Goal: Task Accomplishment & Management: Manage account settings

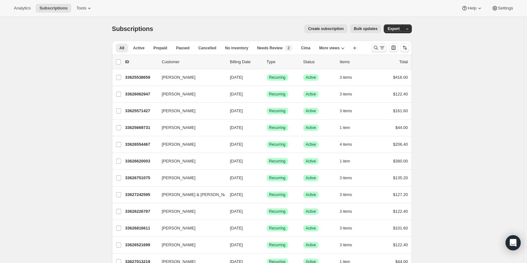
click at [384, 47] on icon "Search and filter results" at bounding box center [382, 48] width 6 height 6
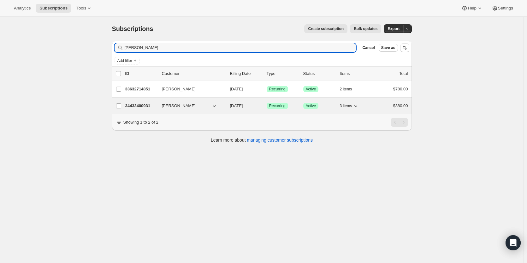
type input "[PERSON_NAME]"
click at [141, 107] on p "34433400931" at bounding box center [141, 106] width 32 height 6
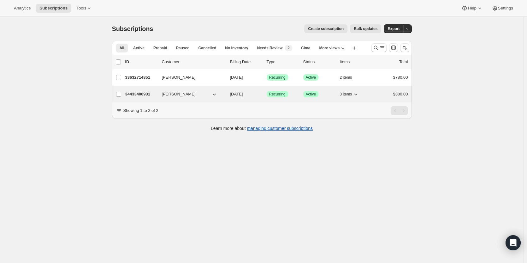
click at [140, 95] on p "34433400931" at bounding box center [141, 94] width 32 height 6
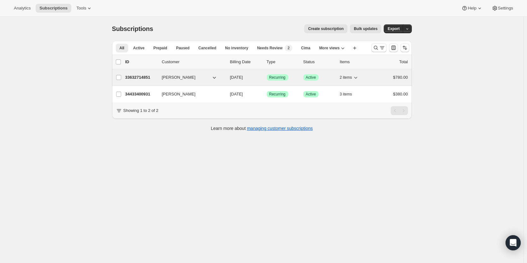
click at [161, 80] on div "33632714851 Jessica Spencer 10/15/2025 Success Recurring Success Active 2 items…" at bounding box center [266, 77] width 283 height 9
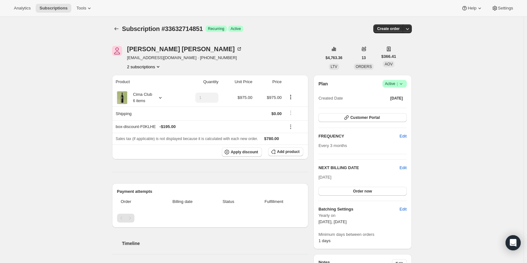
click at [406, 82] on span "Success Active |" at bounding box center [395, 84] width 24 height 8
click at [400, 105] on span "Cancel subscription" at bounding box center [397, 107] width 36 height 5
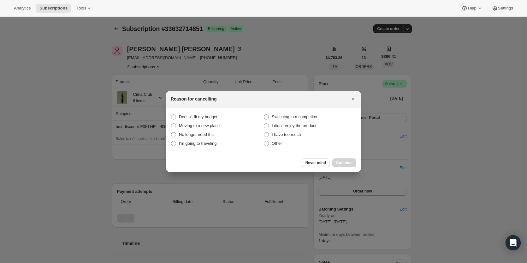
click at [277, 117] on span "Switching to a competitor" at bounding box center [295, 116] width 46 height 5
click at [264, 115] on competitor "Switching to a competitor" at bounding box center [264, 114] width 0 height 0
radio competitor "true"
click at [272, 146] on label "Other" at bounding box center [310, 143] width 93 height 9
click at [264, 141] on input "Other" at bounding box center [264, 141] width 0 height 0
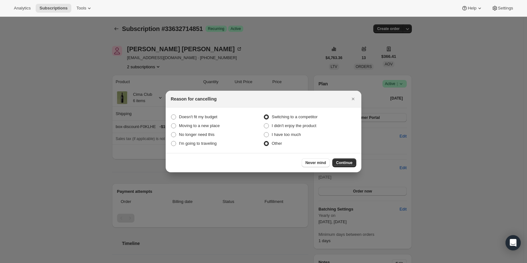
radio input "true"
radio competitor "false"
click at [347, 162] on span "Continue" at bounding box center [344, 162] width 16 height 5
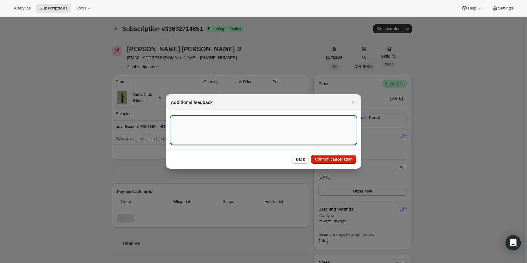
click at [253, 141] on textarea ":r2n:" at bounding box center [264, 130] width 186 height 28
type textarea "Switched to CD3"
click at [321, 159] on span "Confirm cancellation" at bounding box center [334, 159] width 38 height 5
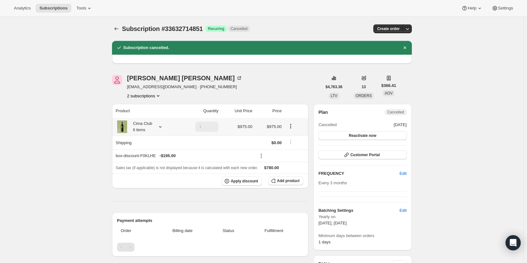
click at [291, 126] on icon "Product actions" at bounding box center [290, 125] width 1 height 1
click at [300, 152] on button "Remove" at bounding box center [292, 149] width 19 height 10
click at [291, 128] on icon "Product actions" at bounding box center [290, 126] width 6 height 6
click at [314, 60] on div at bounding box center [262, 59] width 300 height 9
type input "1"
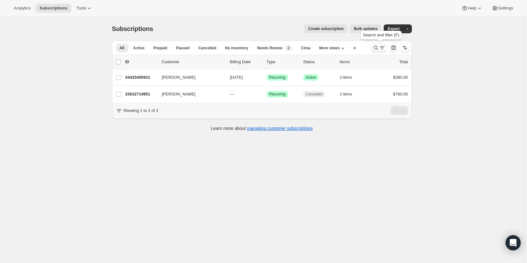
click at [383, 47] on icon "Search and filter results" at bounding box center [382, 48] width 6 height 6
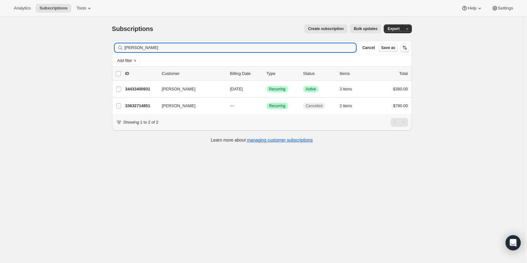
drag, startPoint x: 216, startPoint y: 49, endPoint x: 93, endPoint y: 65, distance: 124.5
click at [109, 60] on div "Filter subscribers [PERSON_NAME] Clear Cancel Save as Add filter 0 selected Upd…" at bounding box center [259, 93] width 305 height 114
type input "[PERSON_NAME]"
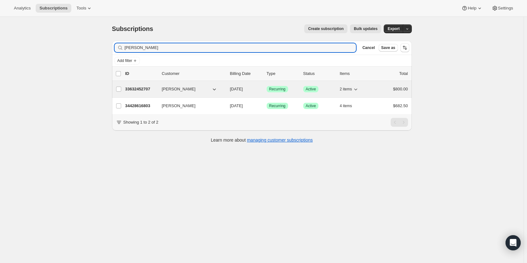
click at [136, 87] on p "33632452707" at bounding box center [141, 89] width 32 height 6
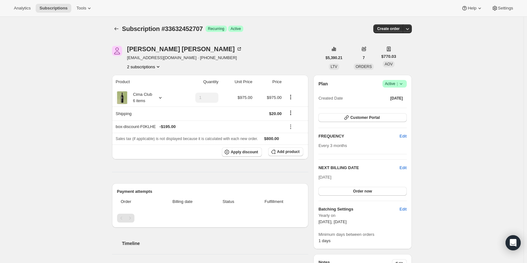
click at [404, 85] on icon at bounding box center [401, 84] width 6 height 6
click at [404, 105] on span "Cancel subscription" at bounding box center [397, 107] width 36 height 5
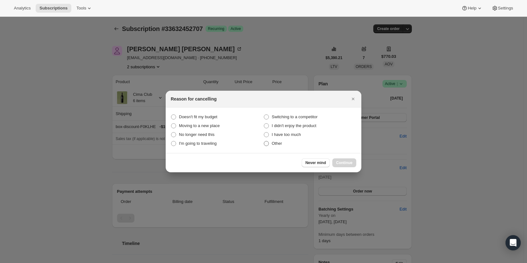
click at [266, 147] on label "Other" at bounding box center [310, 143] width 93 height 9
click at [264, 141] on input "Other" at bounding box center [264, 141] width 0 height 0
radio input "true"
click at [342, 161] on button "Continue" at bounding box center [344, 162] width 24 height 9
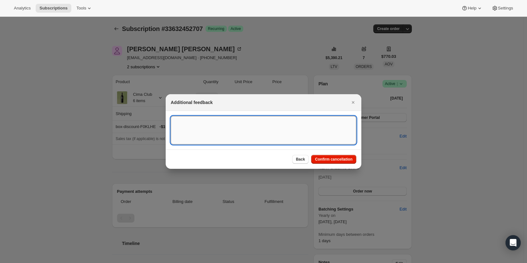
click at [235, 135] on textarea ":r5o:" at bounding box center [264, 130] width 186 height 28
type textarea "Switched to TCD"
click at [328, 162] on button "Confirm cancellation" at bounding box center [333, 159] width 45 height 9
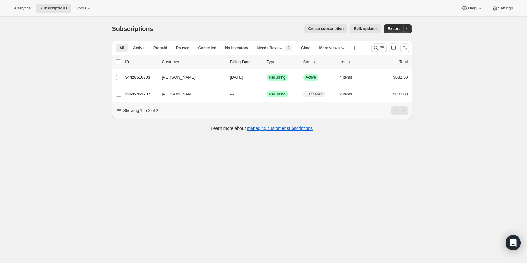
click at [382, 47] on icon "Search and filter results" at bounding box center [382, 48] width 6 height 6
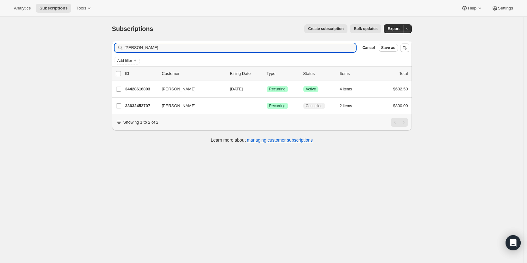
drag, startPoint x: 97, startPoint y: 61, endPoint x: 62, endPoint y: 62, distance: 34.5
click at [63, 62] on div "Subscriptions. This page is ready Subscriptions Create subscription Bulk update…" at bounding box center [262, 148] width 524 height 263
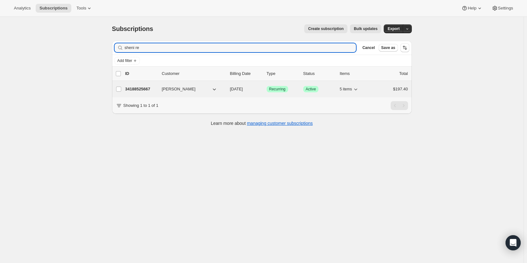
type input "sheni re"
click at [149, 85] on div "34188525667 [PERSON_NAME] [DATE] Success Recurring Success Active 5 items $197.…" at bounding box center [266, 89] width 283 height 9
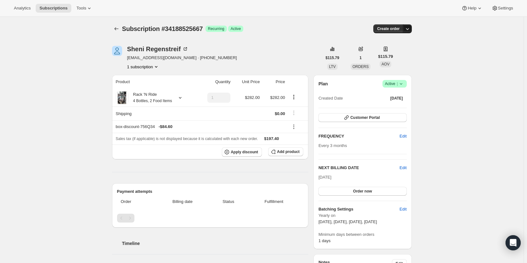
click at [411, 29] on icon "button" at bounding box center [407, 29] width 6 height 6
click at [402, 81] on icon at bounding box center [401, 84] width 6 height 6
click at [404, 85] on icon at bounding box center [401, 84] width 6 height 6
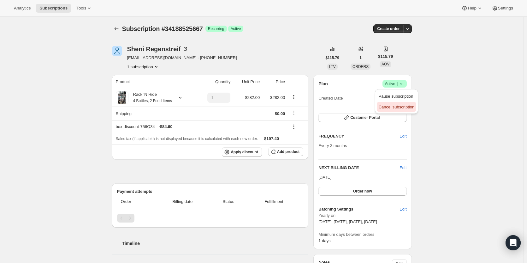
click at [401, 105] on span "Cancel subscription" at bounding box center [397, 107] width 36 height 5
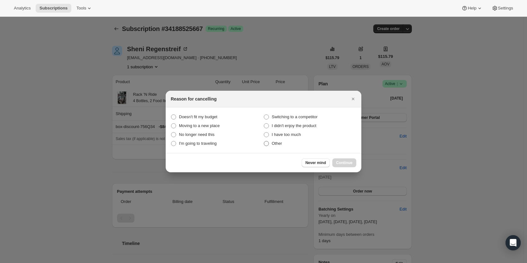
click at [272, 142] on span "Other" at bounding box center [277, 143] width 10 height 5
click at [264, 141] on input "Other" at bounding box center [264, 141] width 0 height 0
radio input "true"
click at [344, 160] on span "Continue" at bounding box center [344, 162] width 16 height 5
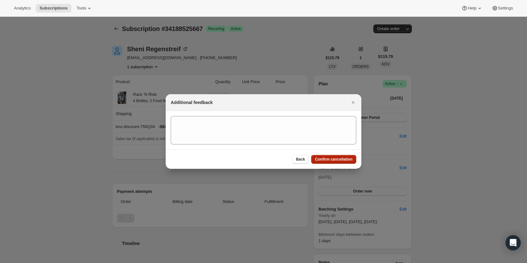
click at [343, 160] on span "Confirm cancellation" at bounding box center [334, 159] width 38 height 5
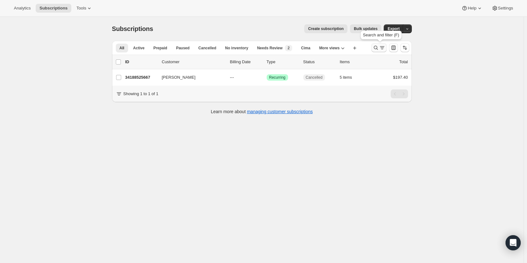
click at [376, 46] on icon "Search and filter results" at bounding box center [376, 48] width 6 height 6
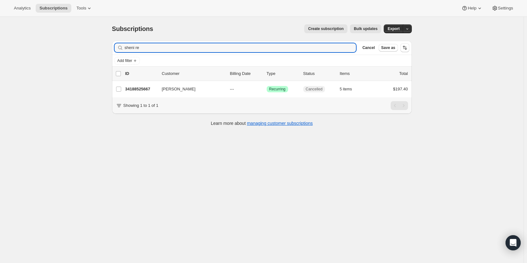
drag, startPoint x: 239, startPoint y: 50, endPoint x: 116, endPoint y: 53, distance: 123.8
click at [116, 53] on div "Filter subscribers sheni re Clear Cancel Save as" at bounding box center [262, 48] width 300 height 14
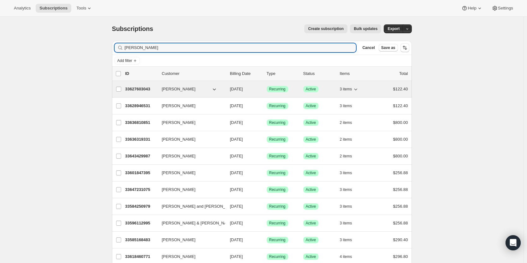
type input "[PERSON_NAME]"
click at [134, 88] on p "33627603043" at bounding box center [141, 89] width 32 height 6
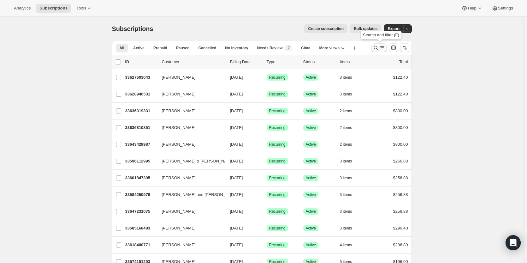
click at [381, 48] on icon "Search and filter results" at bounding box center [382, 48] width 6 height 6
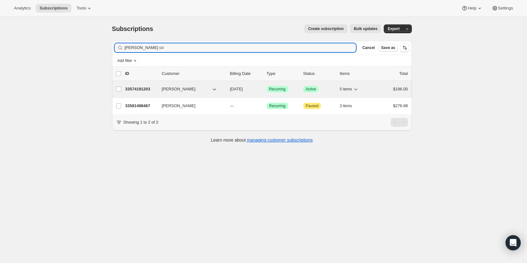
type input "[PERSON_NAME] co"
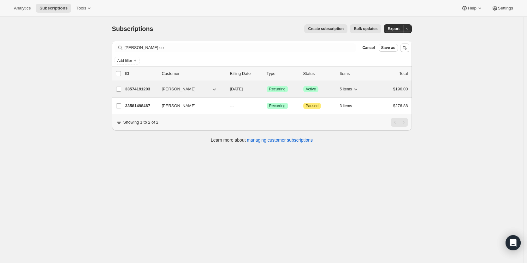
click at [139, 86] on p "33574191203" at bounding box center [141, 89] width 32 height 6
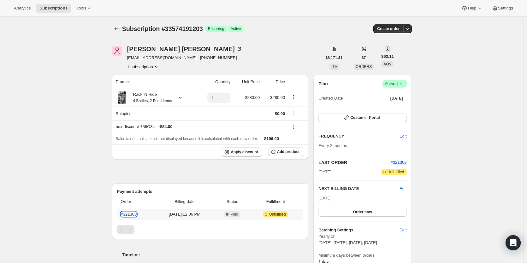
click at [132, 212] on link "#321368" at bounding box center [129, 214] width 16 height 5
